Goal: Find specific page/section: Find specific page/section

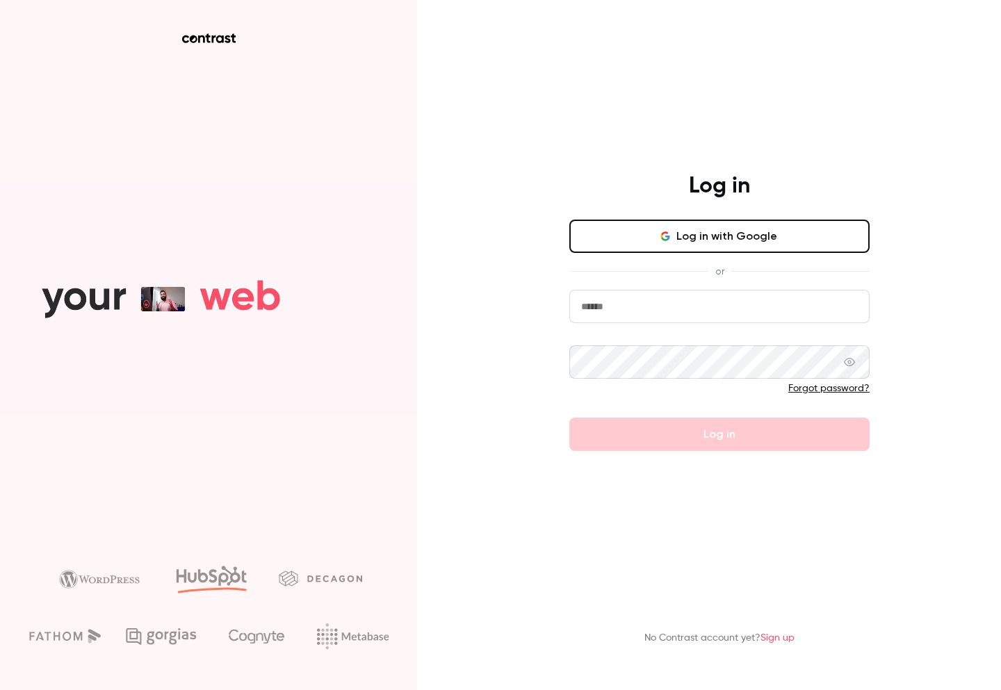
type input "**********"
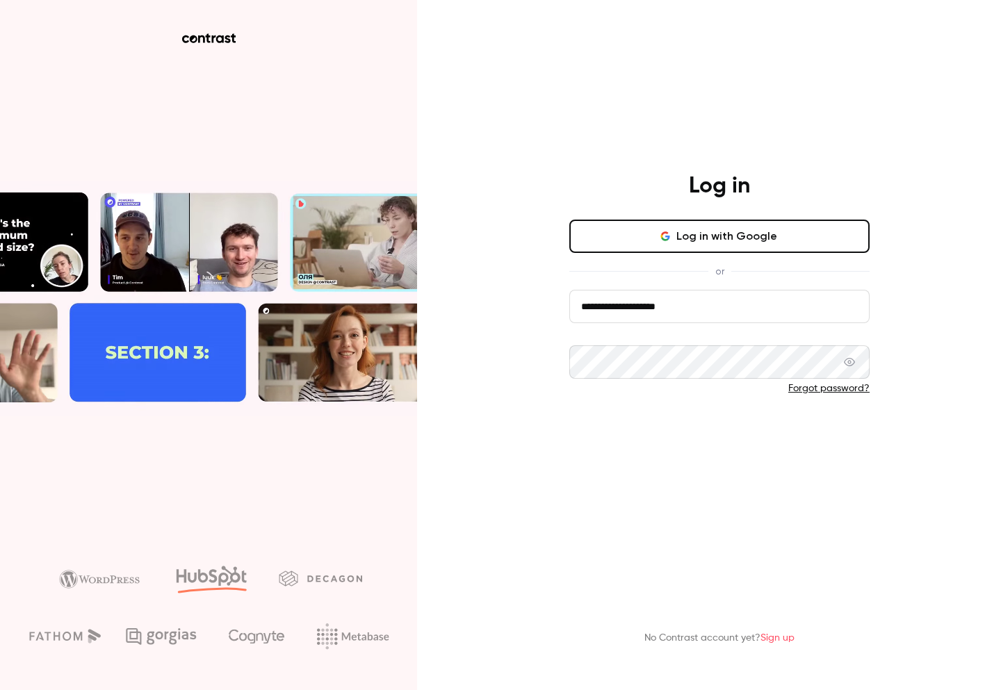
click at [687, 445] on button "Log in" at bounding box center [719, 434] width 300 height 33
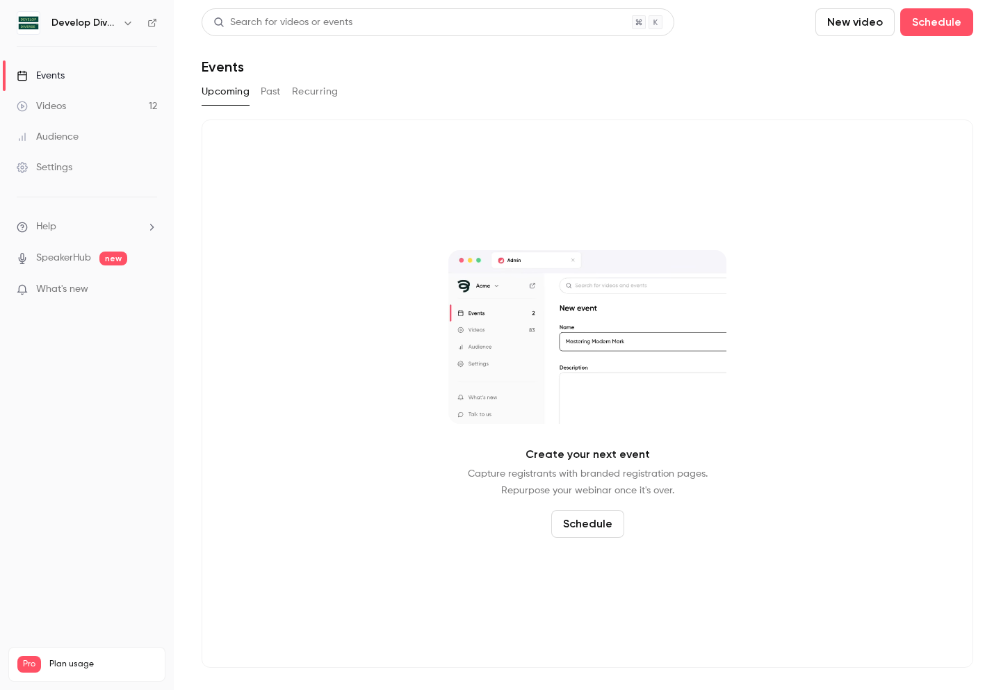
click at [78, 101] on link "Videos 12" at bounding box center [87, 106] width 174 height 31
